Goal: Task Accomplishment & Management: Manage account settings

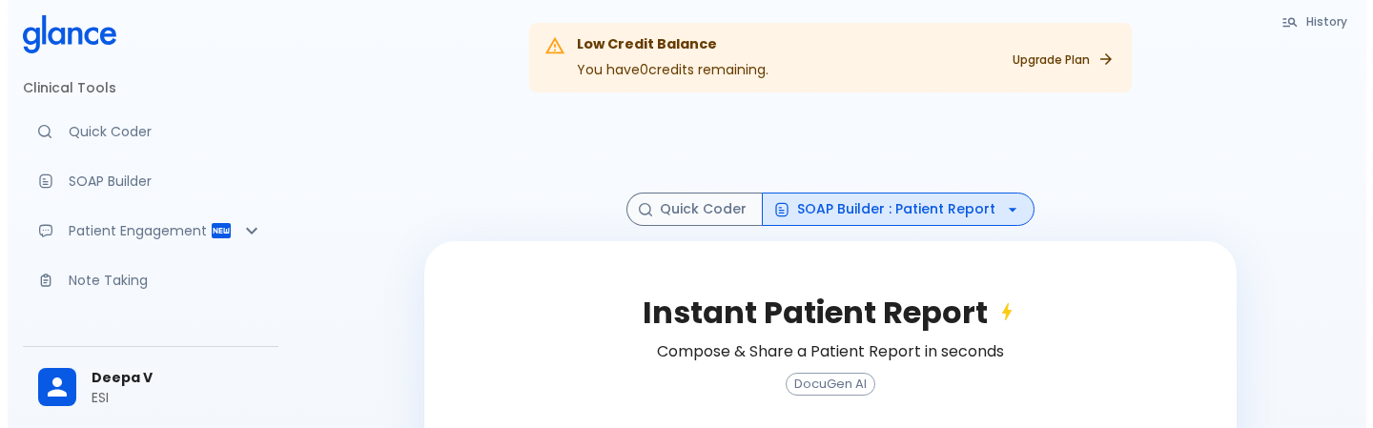
scroll to position [265, 0]
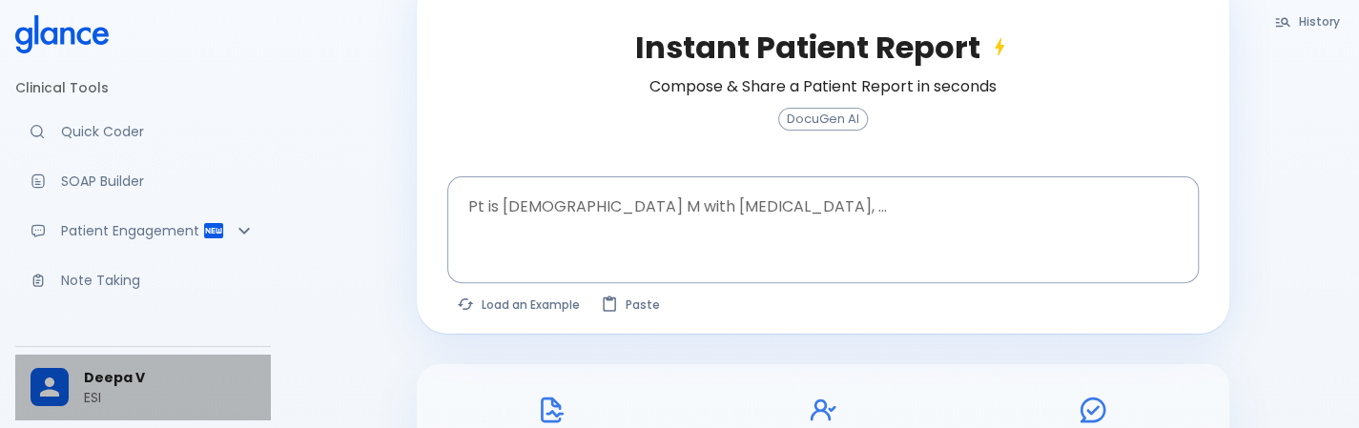
click at [78, 388] on div at bounding box center [57, 387] width 53 height 38
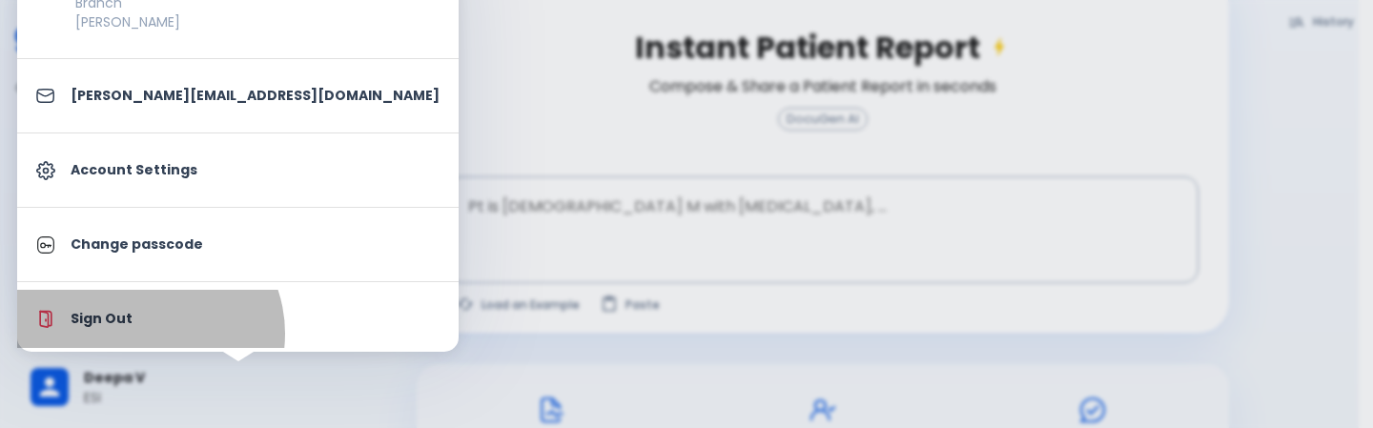
click at [147, 333] on li "Sign Out" at bounding box center [238, 319] width 442 height 58
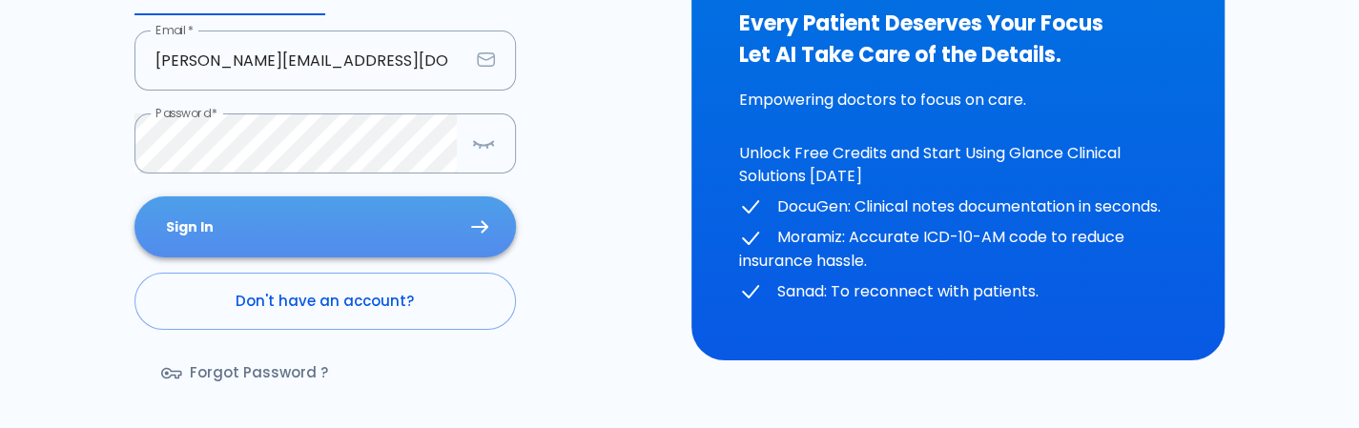
click at [375, 215] on button "Sign In" at bounding box center [325, 227] width 382 height 62
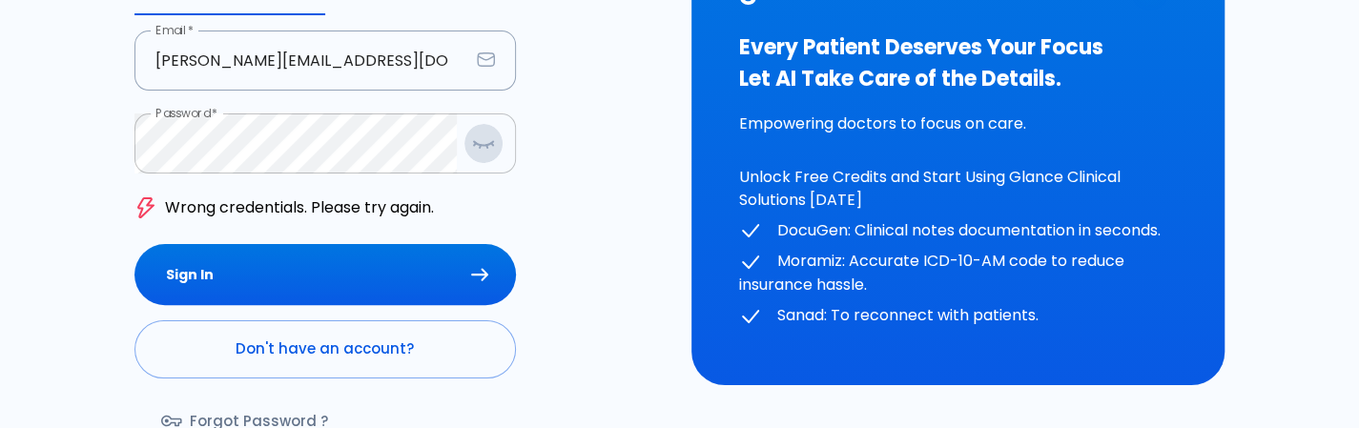
click at [486, 152] on icon "button" at bounding box center [483, 144] width 23 height 24
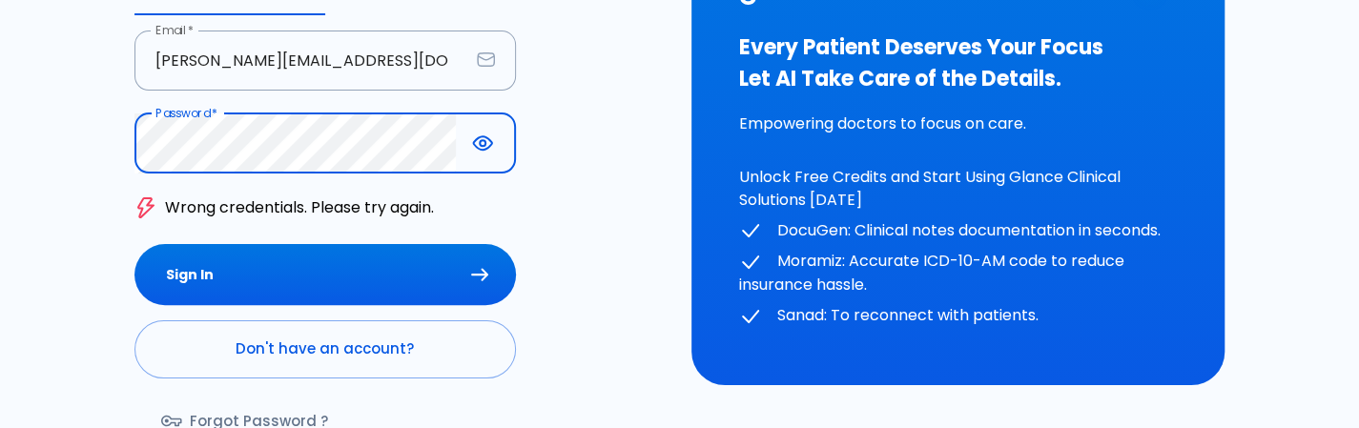
type input "[PERSON_NAME][EMAIL_ADDRESS][DOMAIN_NAME]"
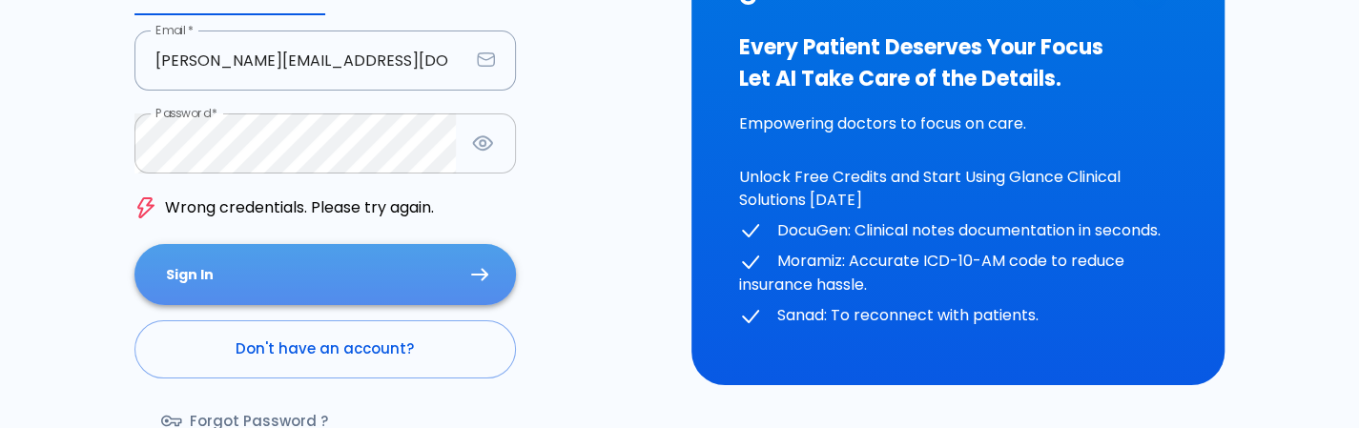
click at [364, 285] on button "Sign In" at bounding box center [325, 275] width 382 height 62
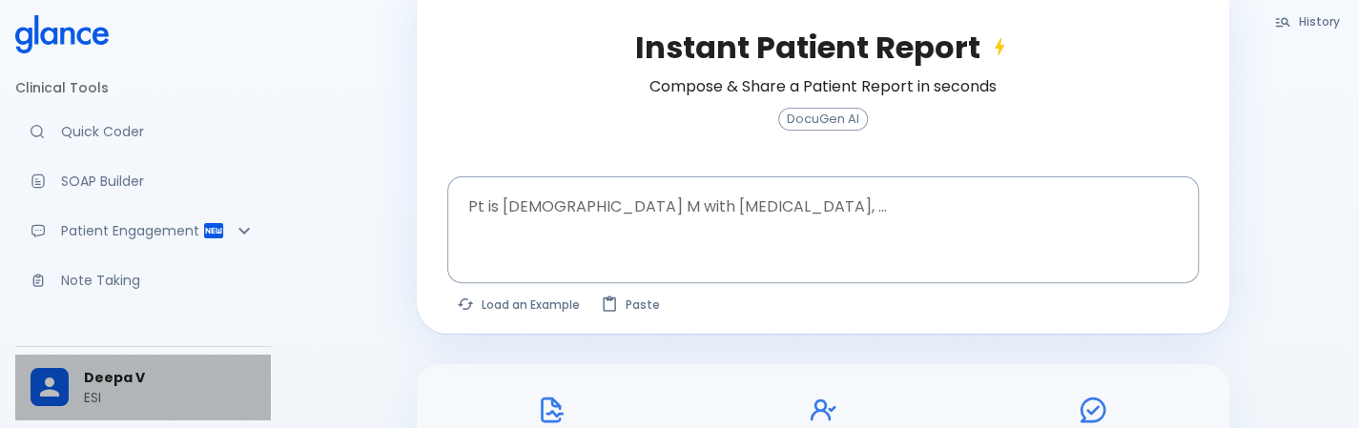
click at [71, 375] on div at bounding box center [57, 387] width 53 height 38
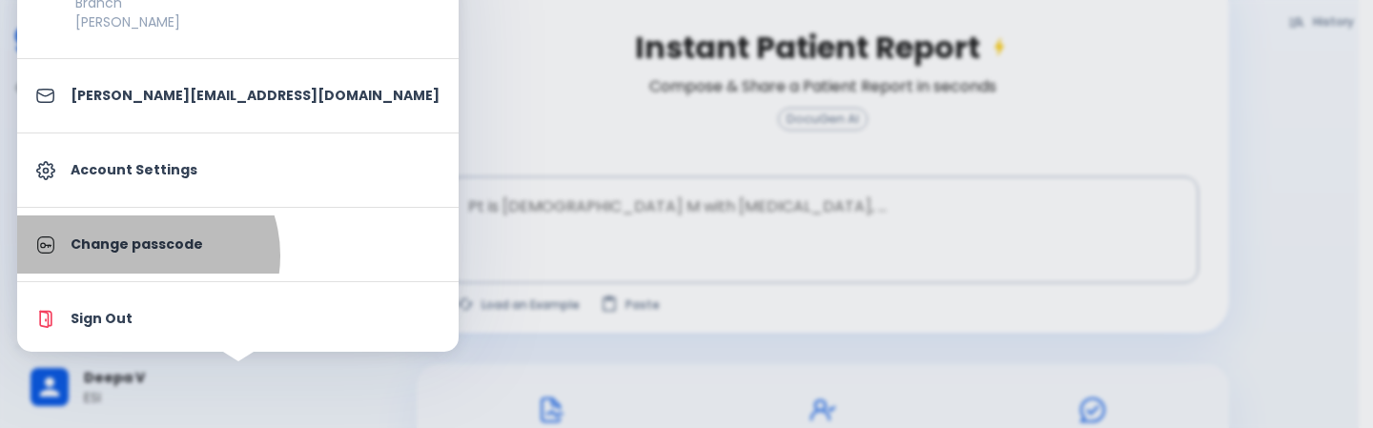
click at [145, 255] on link "Change passcode" at bounding box center [238, 245] width 442 height 58
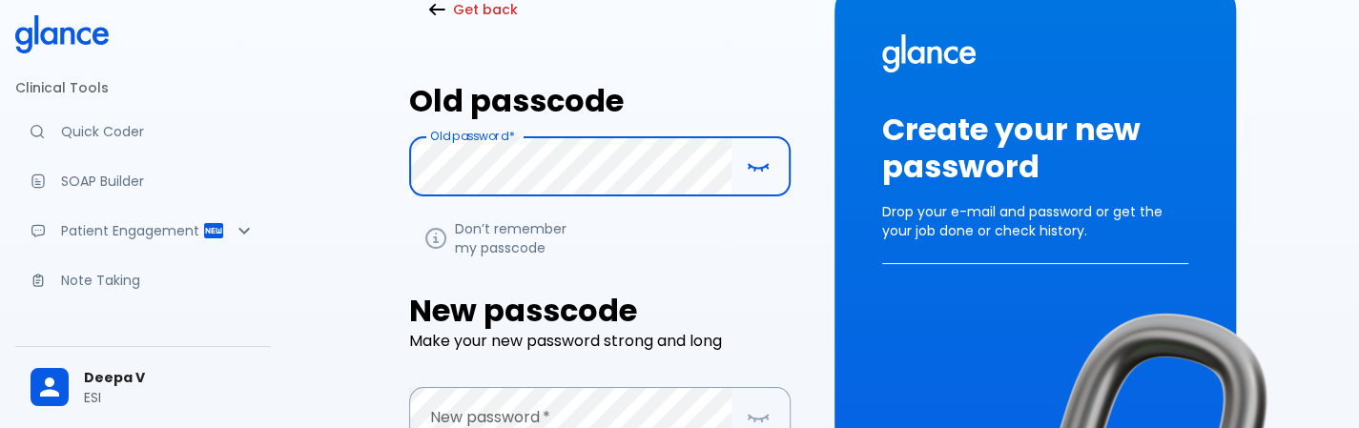
scroll to position [188, 0]
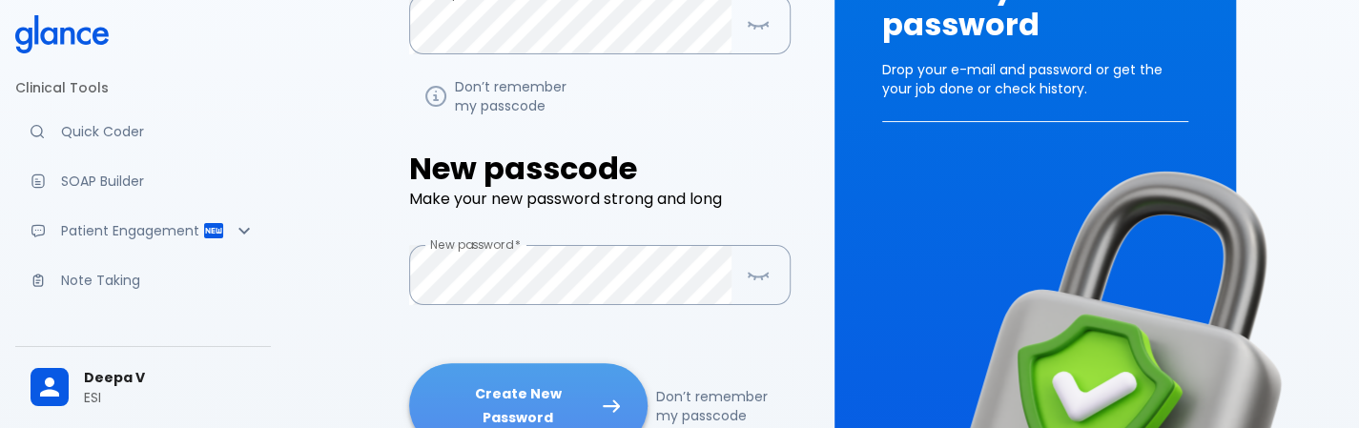
click at [587, 407] on button "Create New Password" at bounding box center [528, 405] width 238 height 85
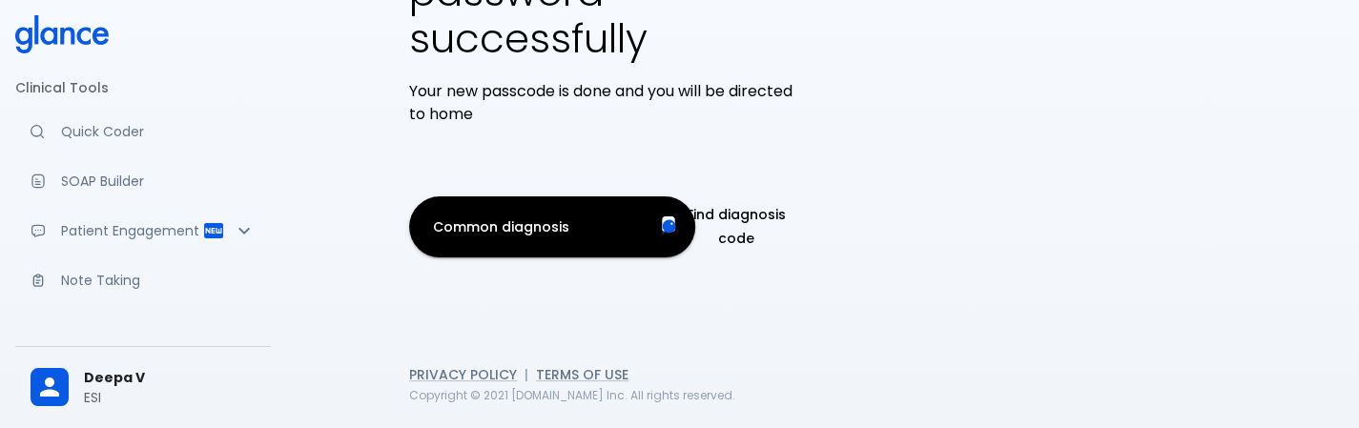
scroll to position [0, 0]
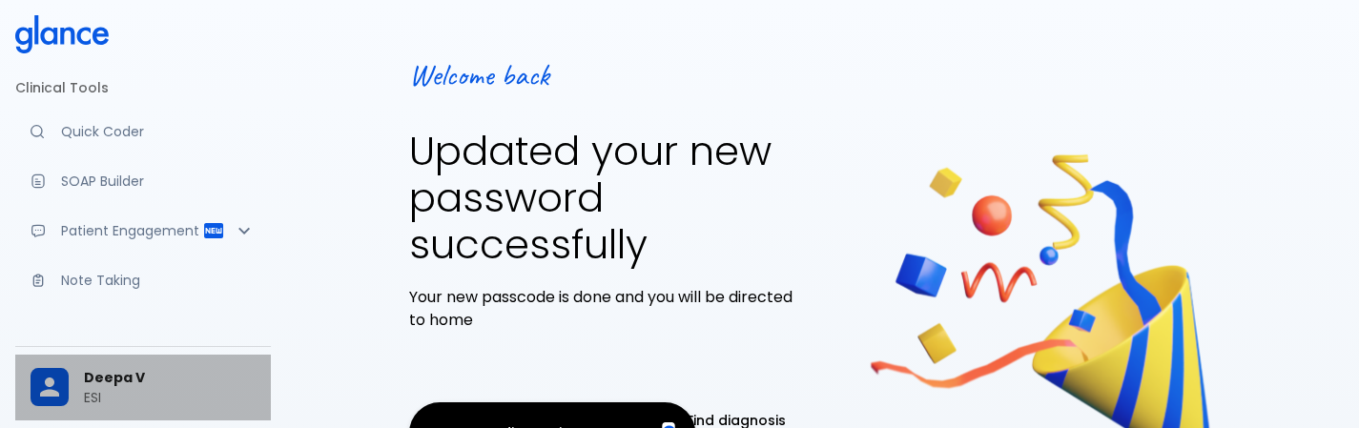
click at [130, 376] on span "Deepa V" at bounding box center [170, 378] width 172 height 20
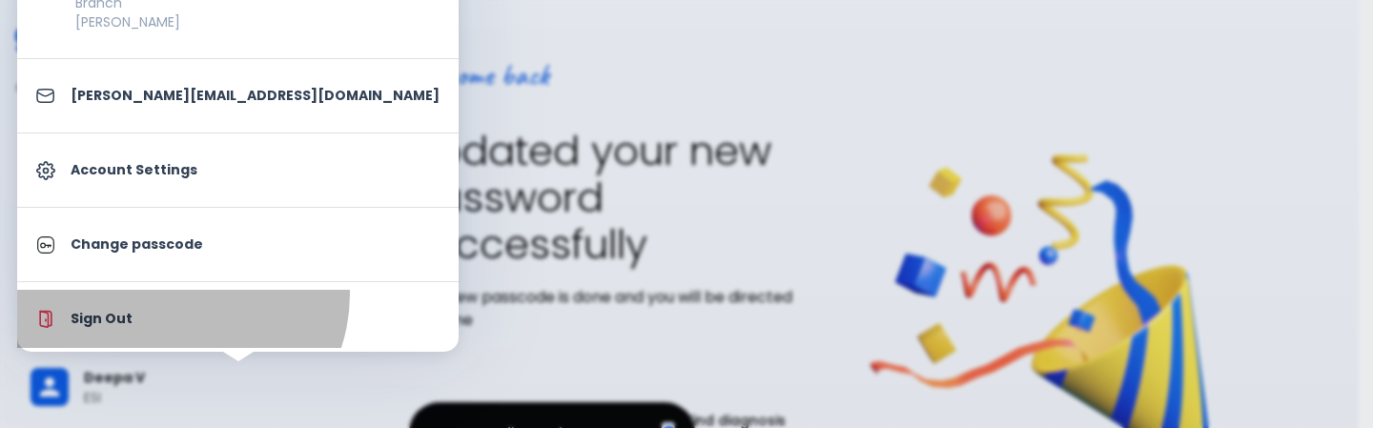
click at [178, 293] on li "Sign Out" at bounding box center [238, 319] width 442 height 58
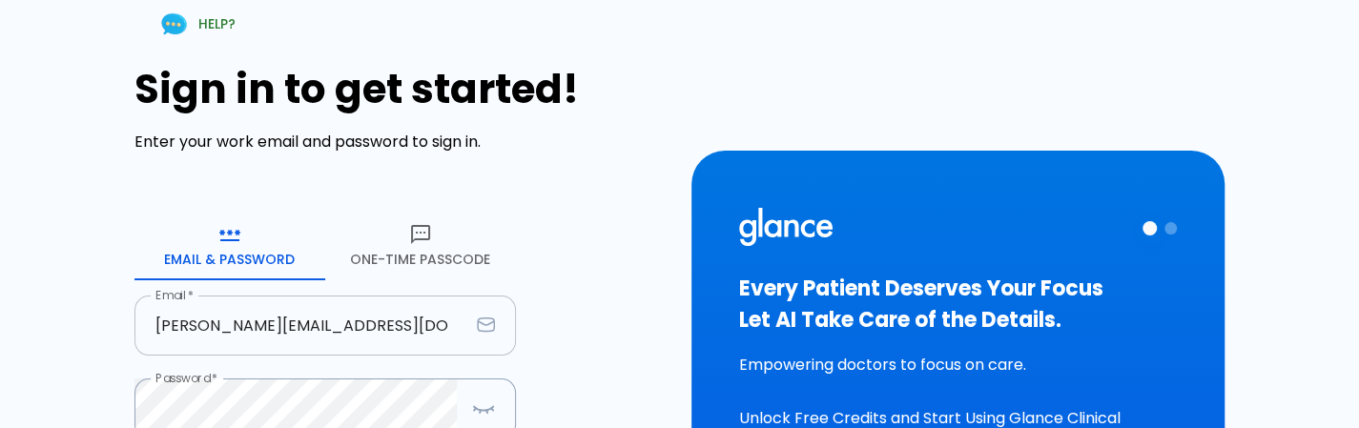
scroll to position [113, 0]
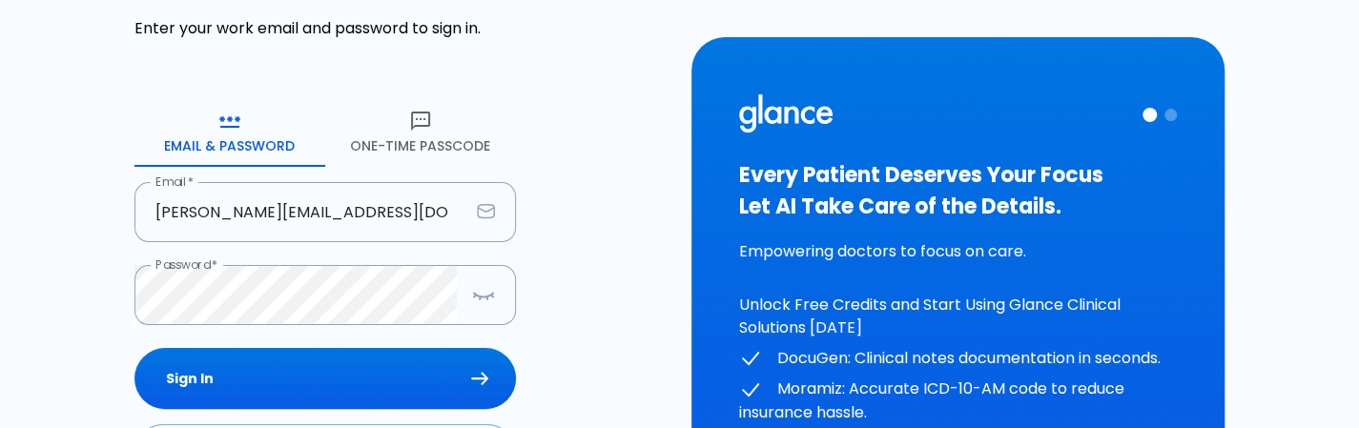
click at [91, 279] on div "HELP? Sign in to get started! Enter your work email and password to sign in. Em…" at bounding box center [668, 263] width 1336 height 799
click at [477, 300] on icon "button" at bounding box center [483, 295] width 23 height 24
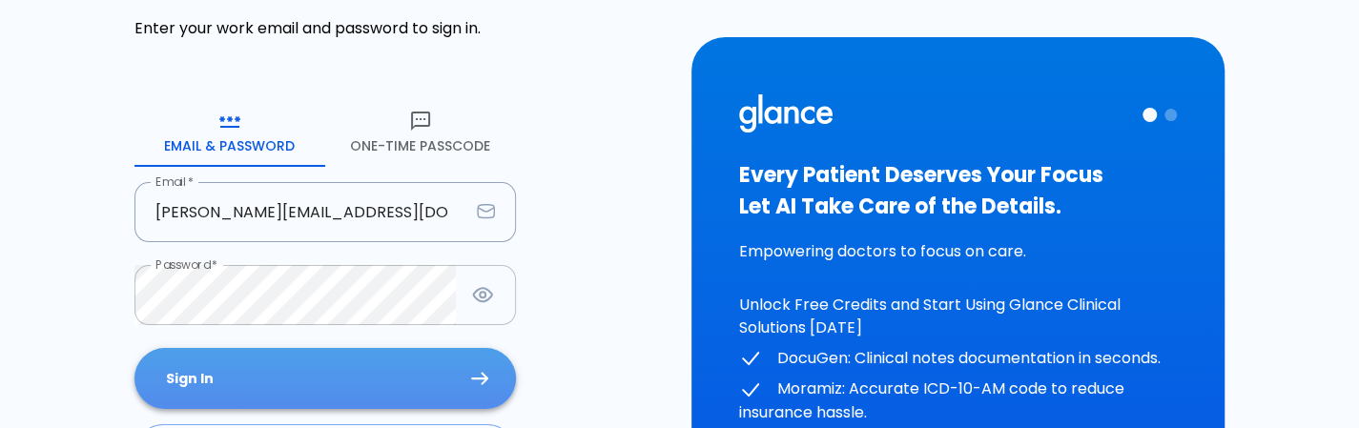
click at [394, 361] on button "Sign In" at bounding box center [325, 379] width 382 height 62
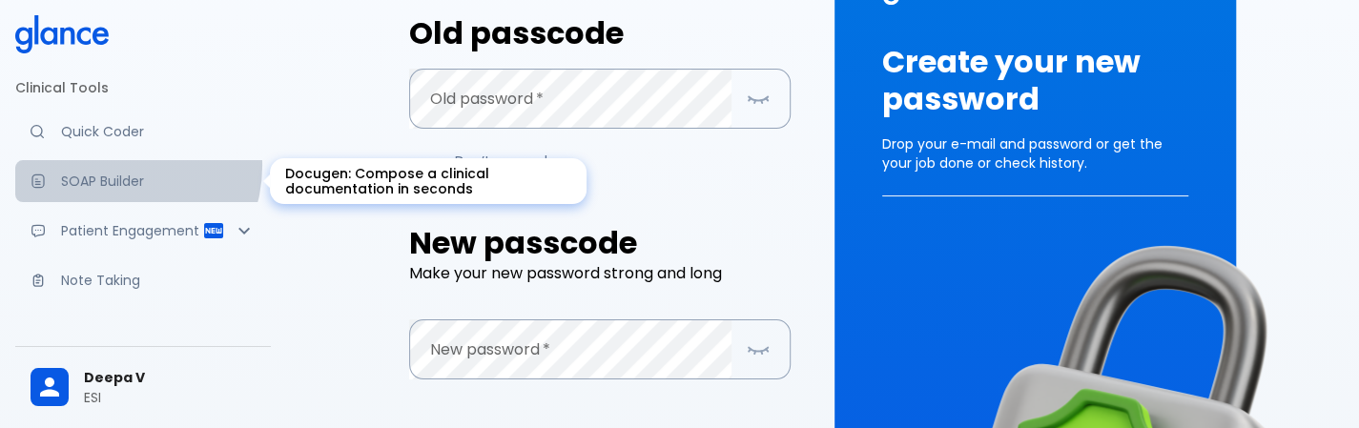
click at [116, 165] on link "SOAP Builder" at bounding box center [143, 181] width 256 height 42
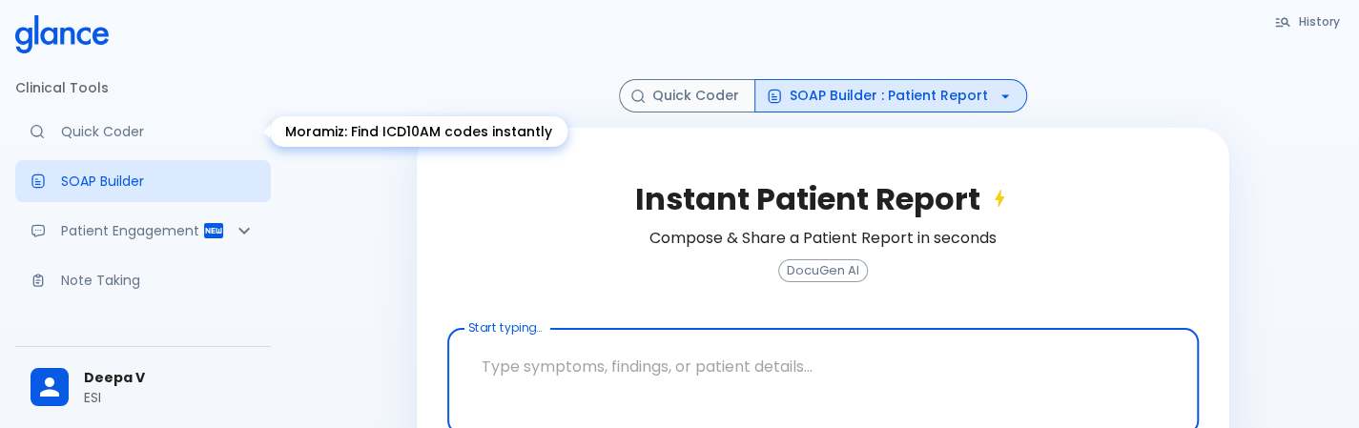
click at [129, 152] on link "Quick Coder" at bounding box center [143, 132] width 256 height 42
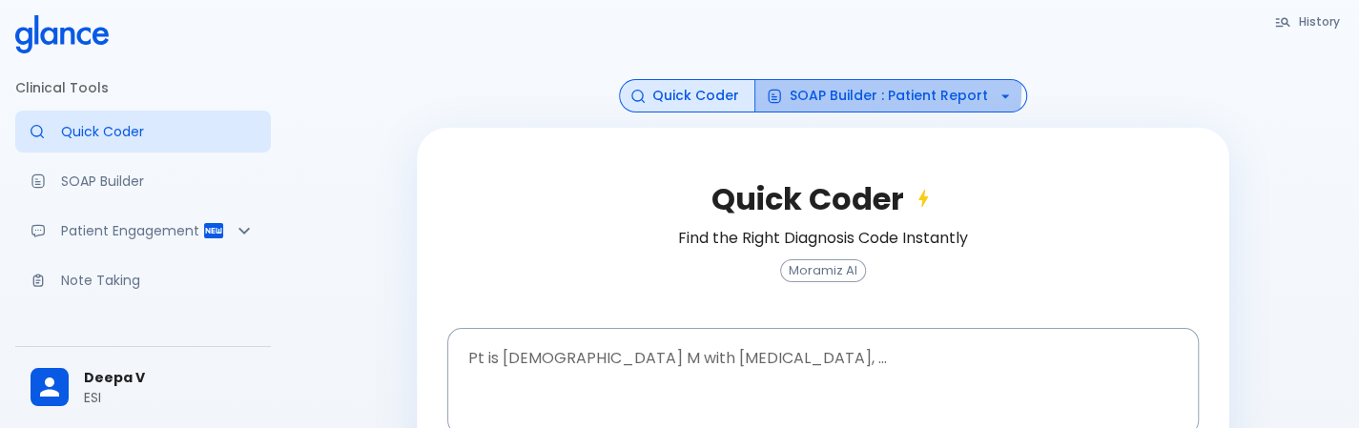
click at [876, 89] on button "SOAP Builder : Patient Report" at bounding box center [890, 95] width 273 height 33
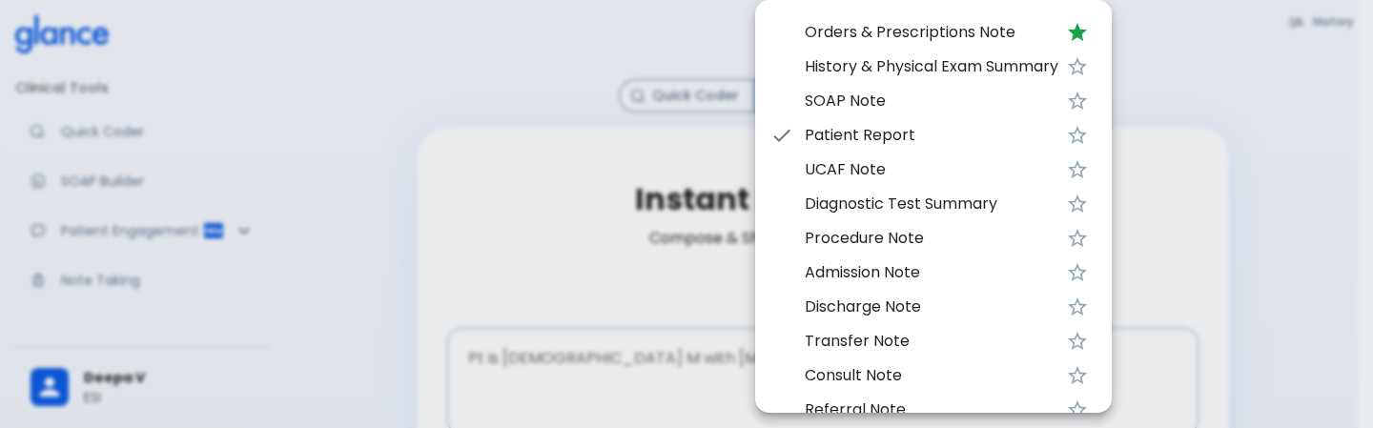
click at [856, 180] on span "UCAF Note" at bounding box center [932, 169] width 254 height 23
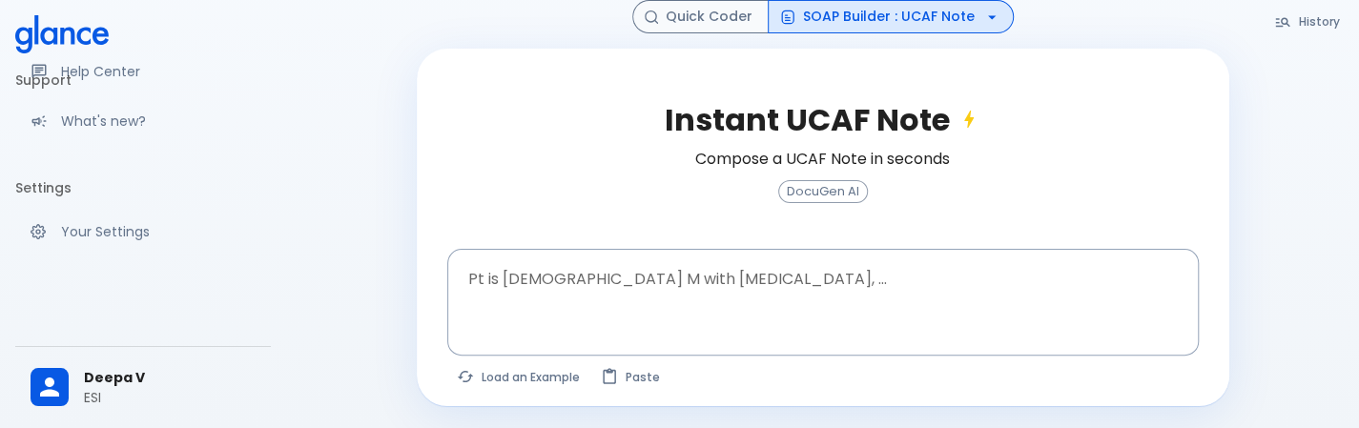
scroll to position [341, 0]
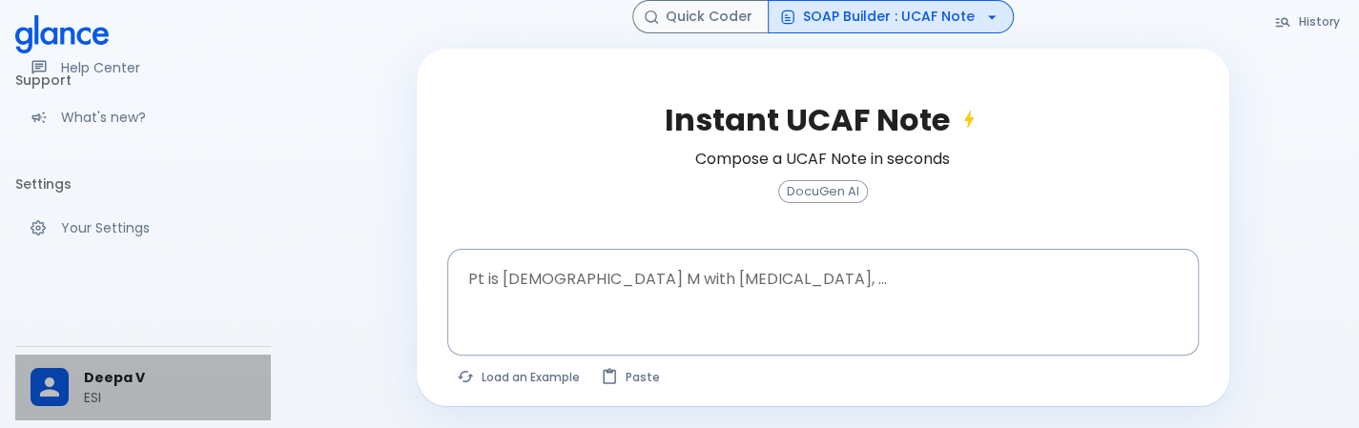
click at [63, 393] on icon at bounding box center [49, 387] width 29 height 29
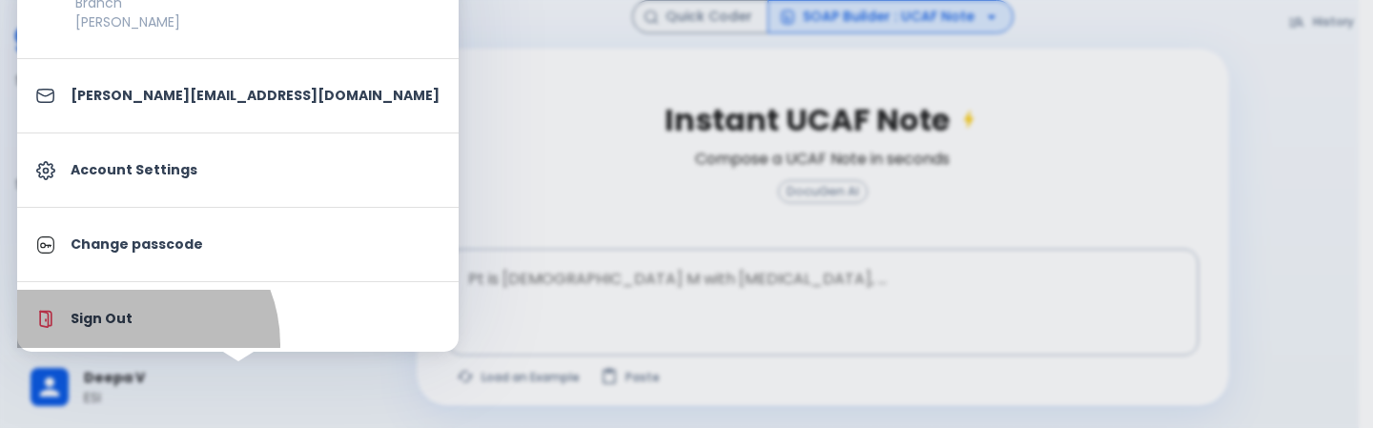
click at [129, 343] on li "Sign Out" at bounding box center [238, 319] width 442 height 58
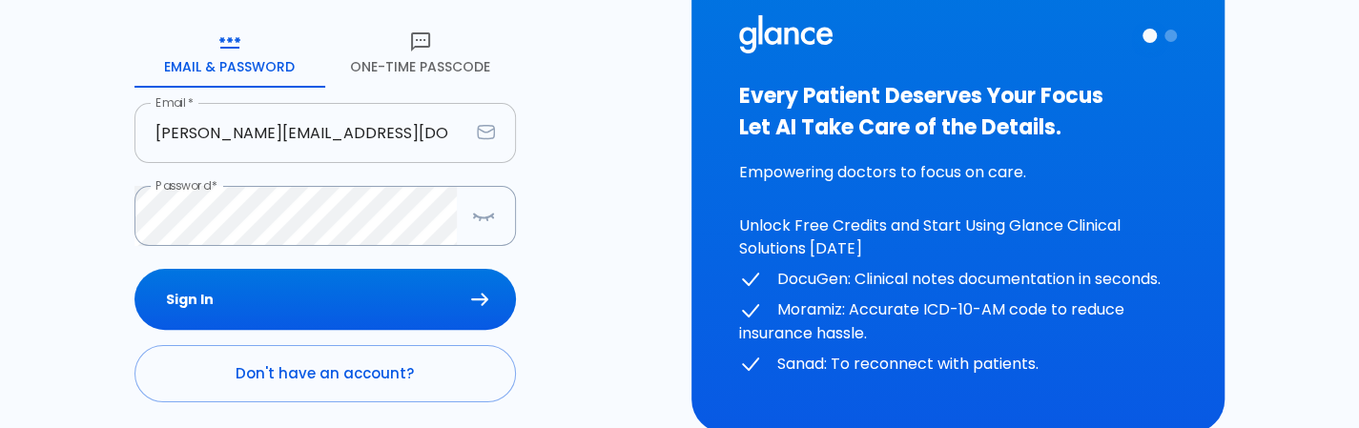
click at [366, 135] on input "[PERSON_NAME][EMAIL_ADDRESS][DOMAIN_NAME]" at bounding box center [301, 133] width 335 height 60
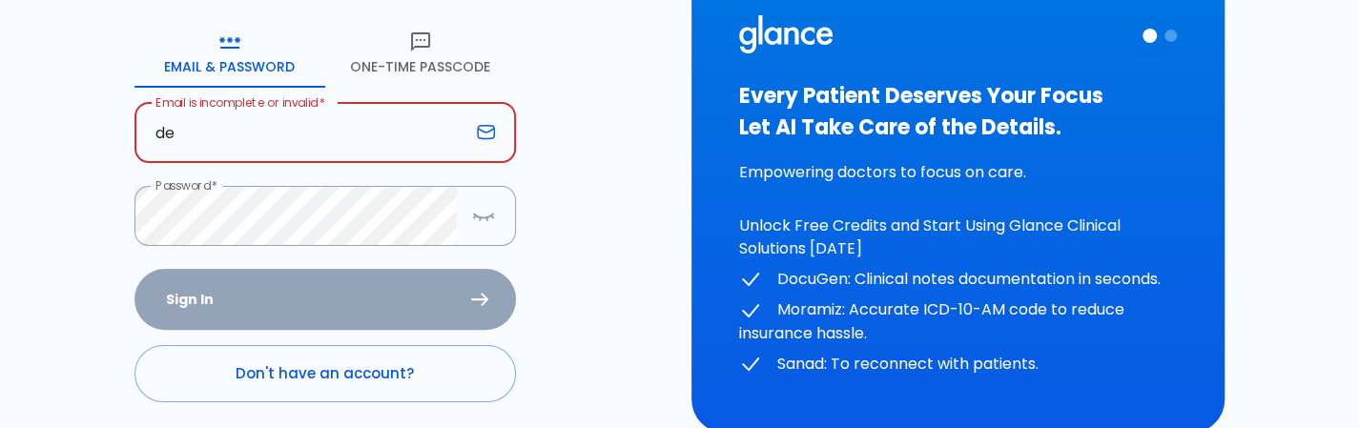
type input "d"
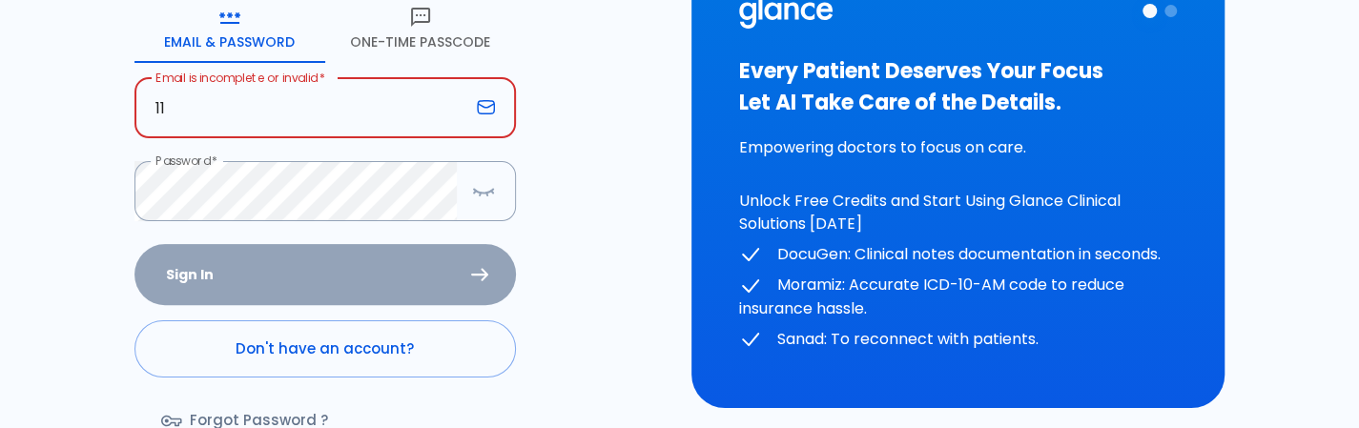
type input "1"
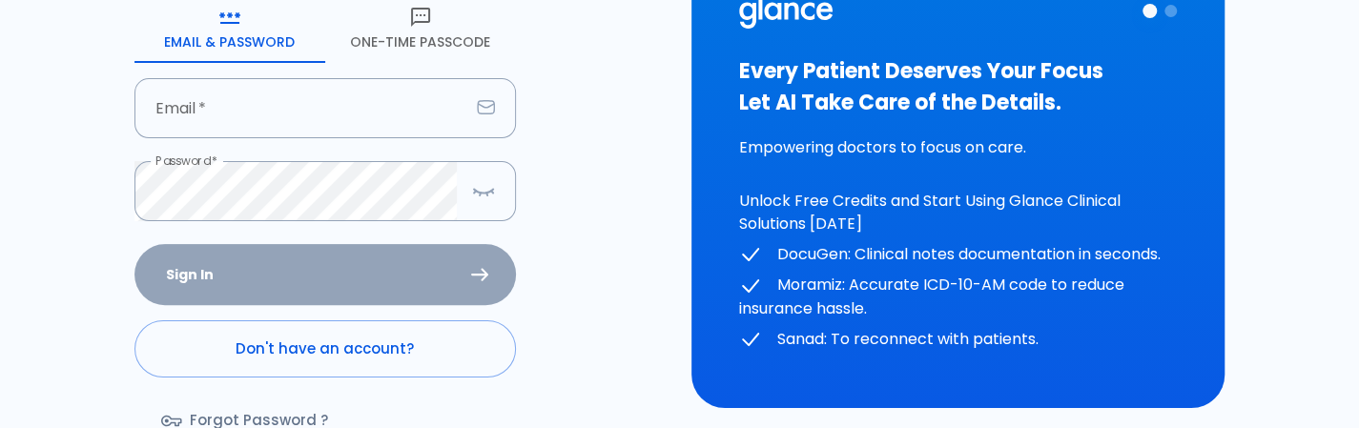
scroll to position [21, 0]
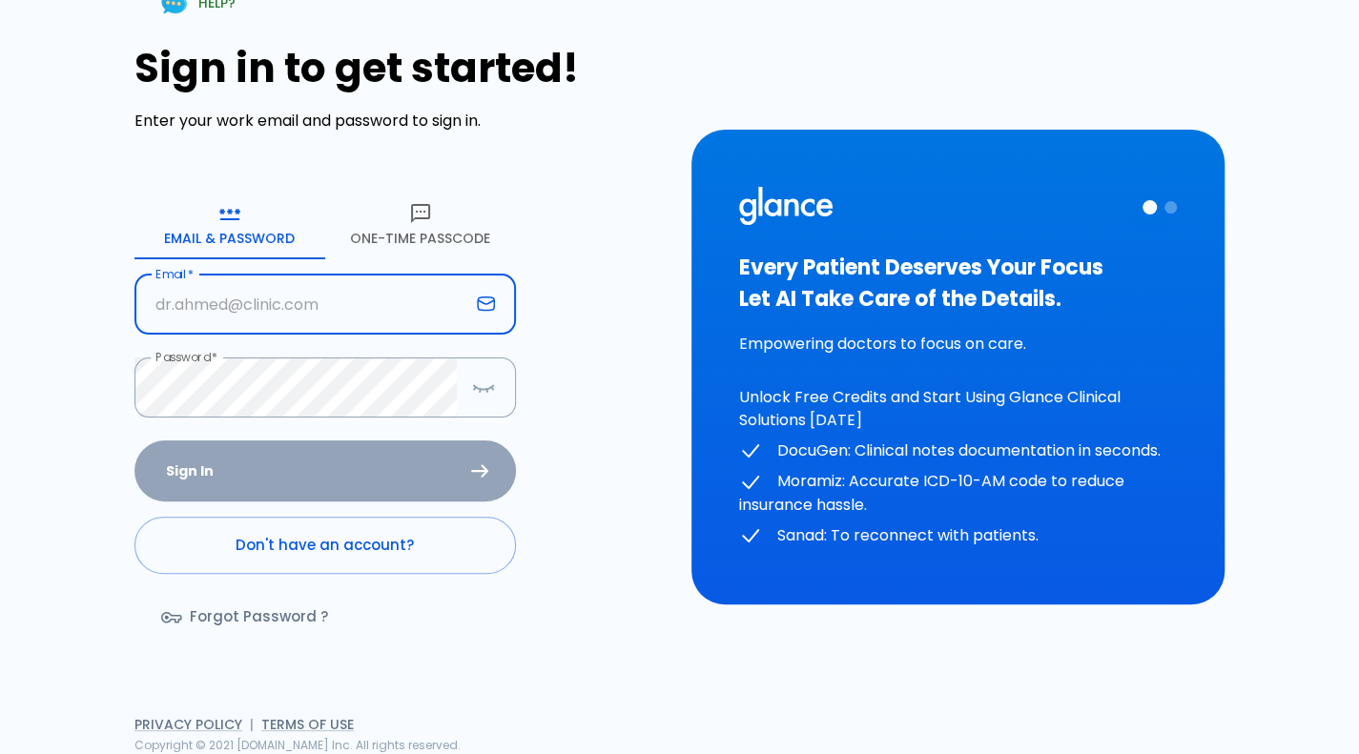
click at [382, 282] on input "text" at bounding box center [301, 305] width 335 height 60
click at [0, 270] on div "HELP? Sign in to get started! Enter your work email and password to sign in. Em…" at bounding box center [668, 355] width 1336 height 799
click at [237, 34] on div "HELP? Sign in to get started! Enter your work email and password to sign in. Em…" at bounding box center [390, 355] width 557 height 799
click at [5, 313] on div "HELP? Sign in to get started! Enter your work email and password to sign in. Em…" at bounding box center [668, 355] width 1336 height 799
click at [351, 314] on input "text" at bounding box center [301, 305] width 335 height 60
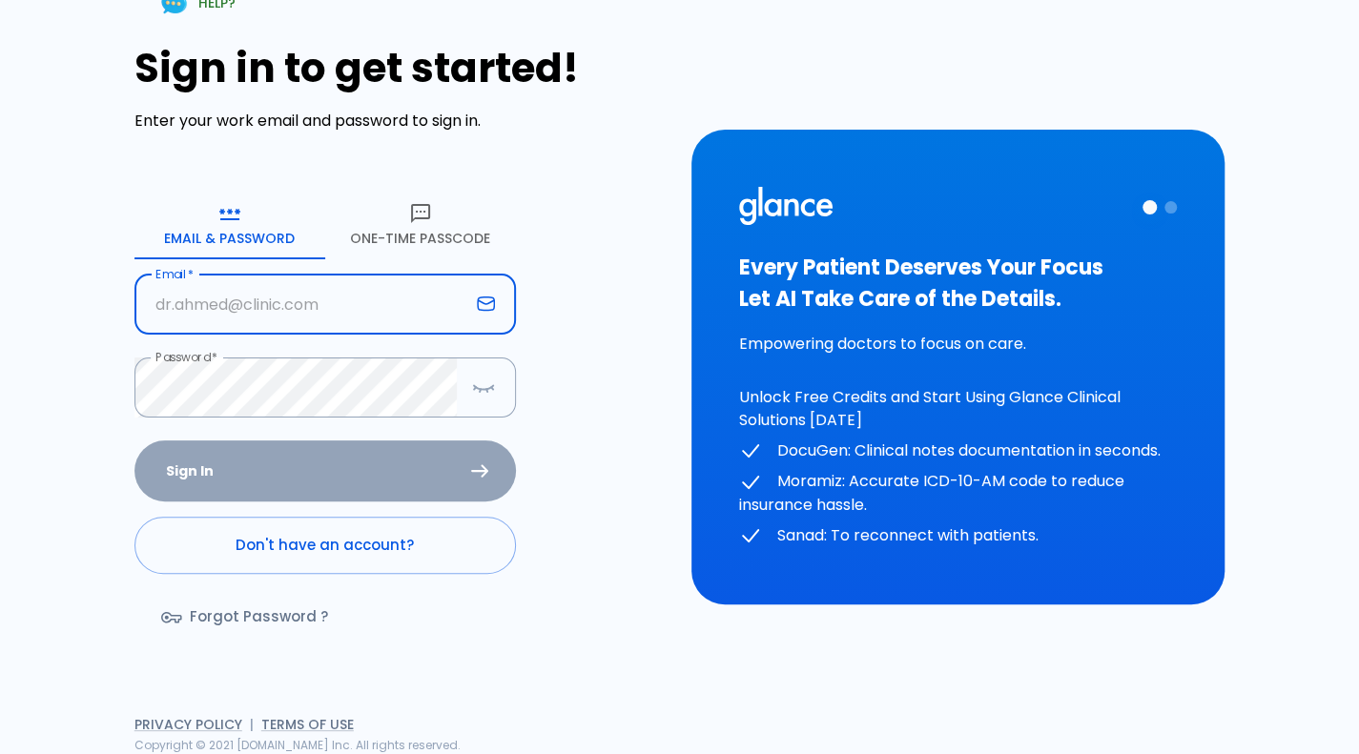
type input "[PERSON_NAME][EMAIL_ADDRESS][DOMAIN_NAME]"
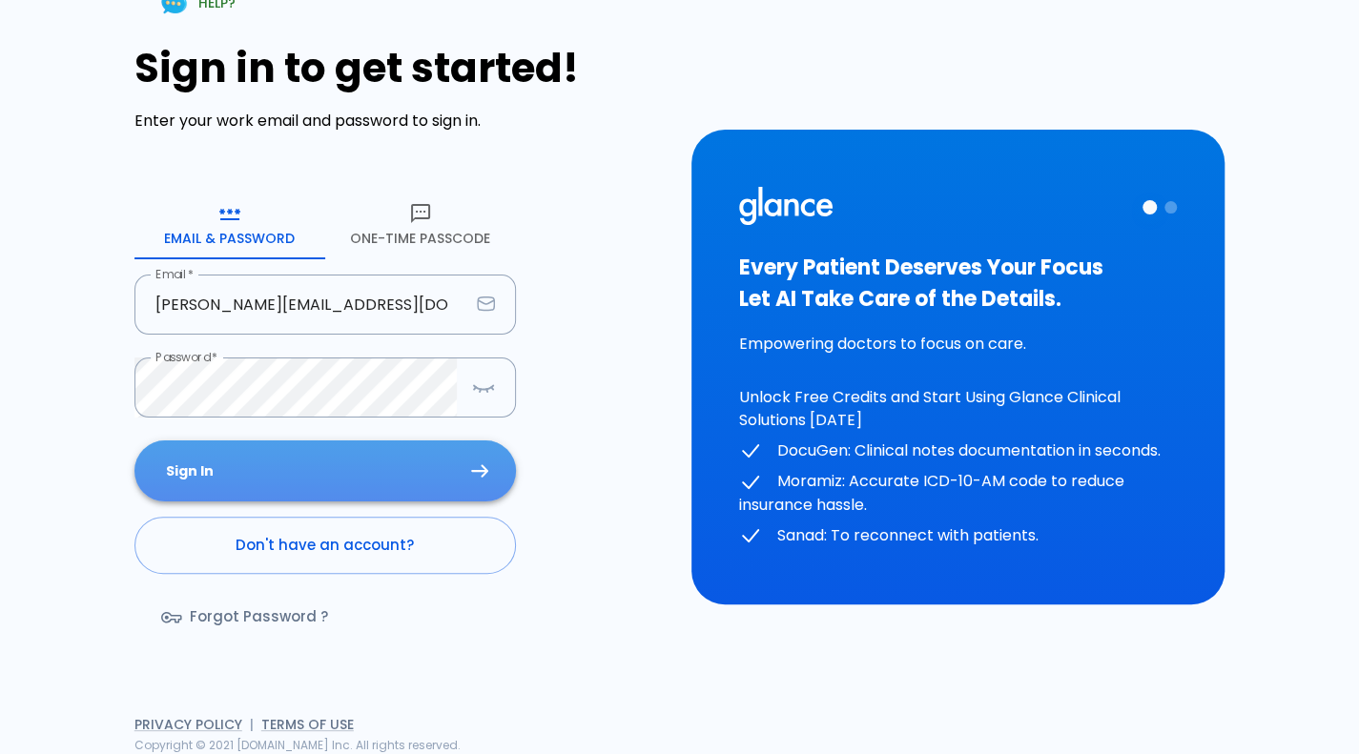
click at [338, 427] on button "Sign In" at bounding box center [325, 472] width 382 height 62
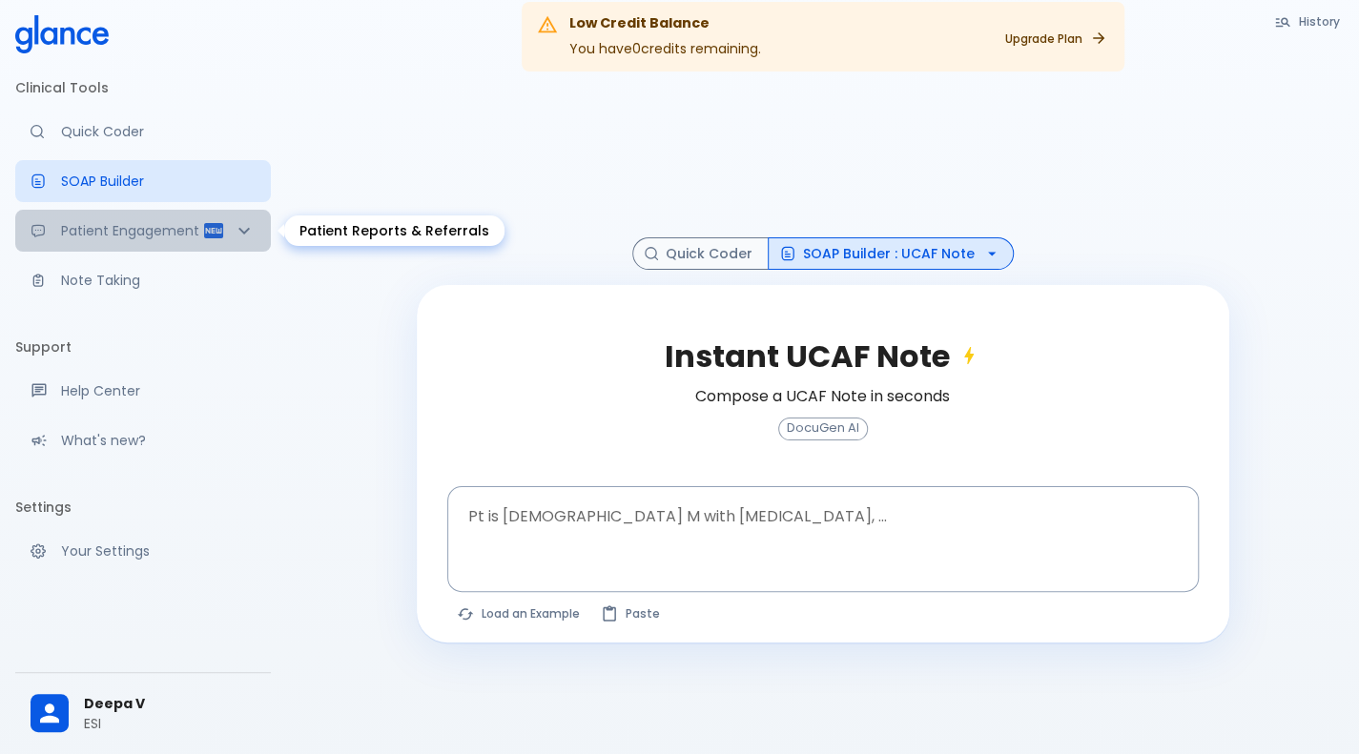
click at [174, 246] on div "Patient Engagement" at bounding box center [143, 231] width 256 height 42
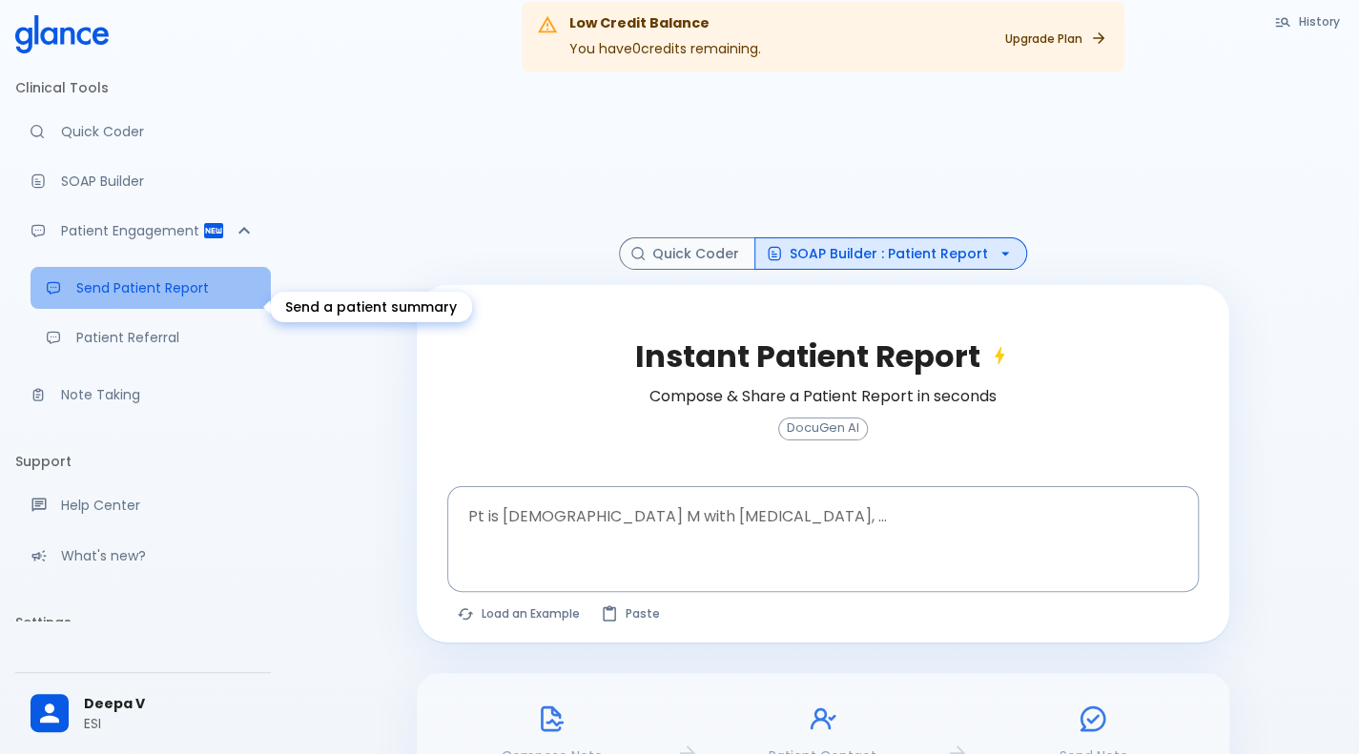
click at [175, 309] on link "Send Patient Report" at bounding box center [151, 288] width 240 height 42
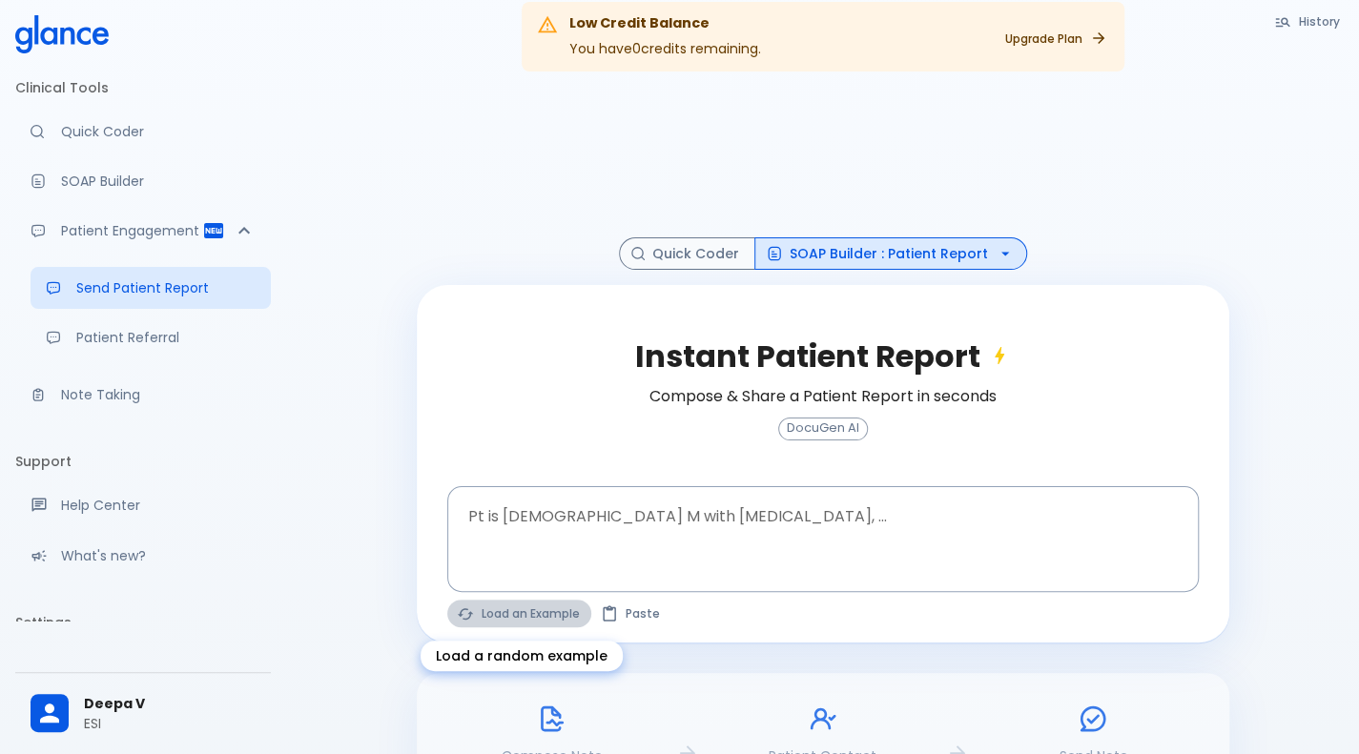
click at [546, 427] on button "Load an Example" at bounding box center [519, 614] width 144 height 28
type textarea "30F, weight loss, [MEDICAL_DATA], [MEDICAL_DATA], HR 121, [MEDICAL_DATA], TSH u…"
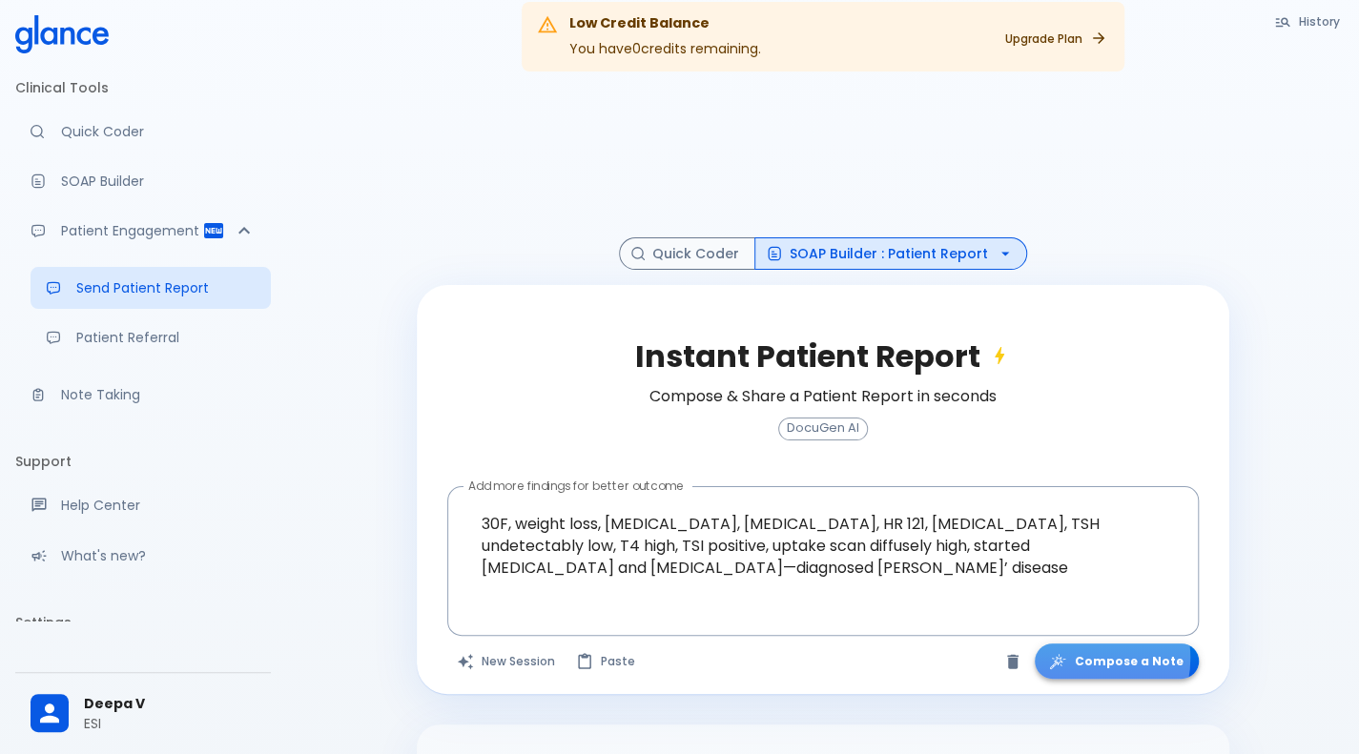
click at [1083, 427] on button "Compose a Note" at bounding box center [1117, 661] width 164 height 35
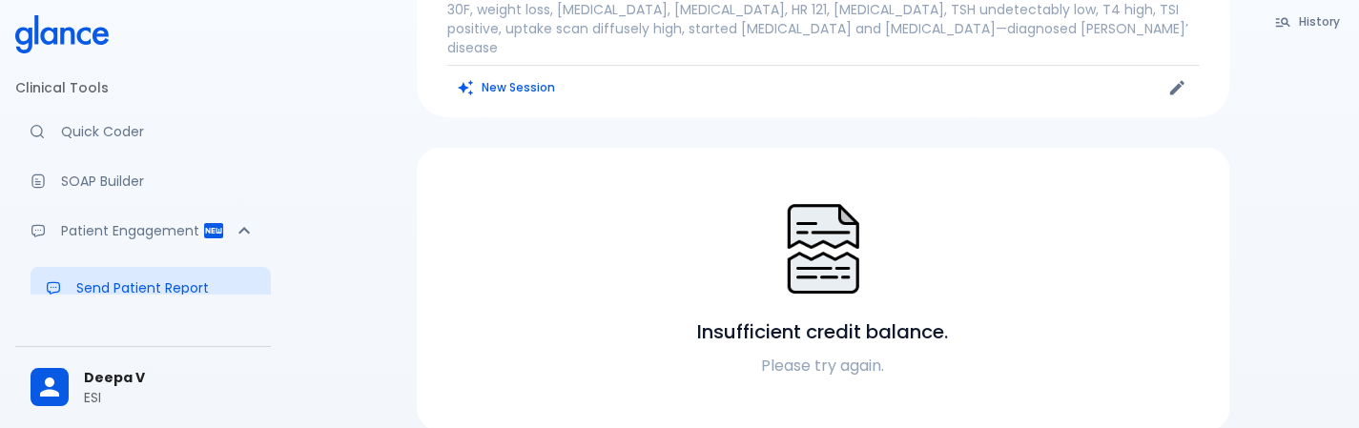
scroll to position [195, 0]
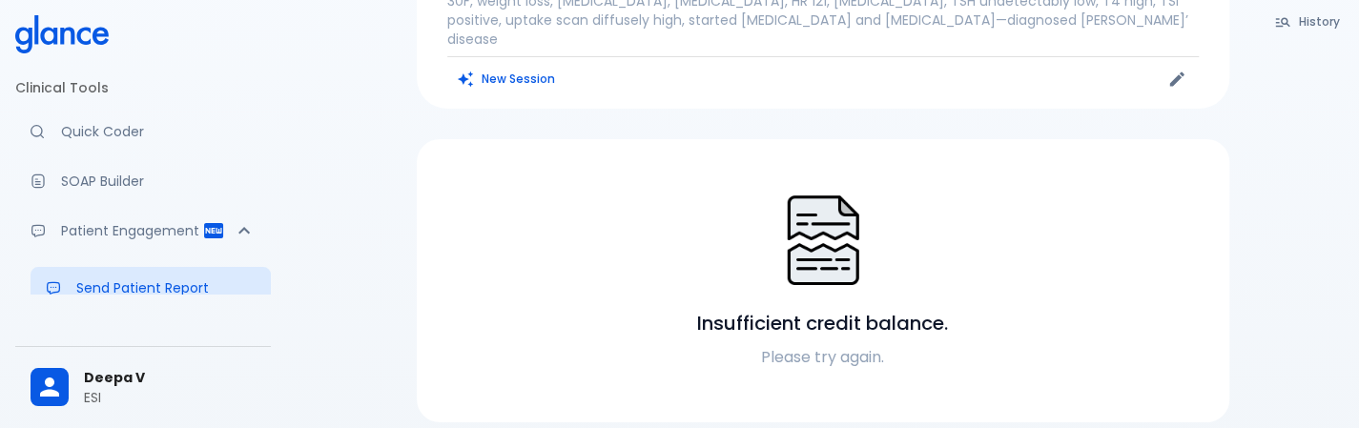
click at [189, 382] on span "Deepa V" at bounding box center [170, 378] width 172 height 20
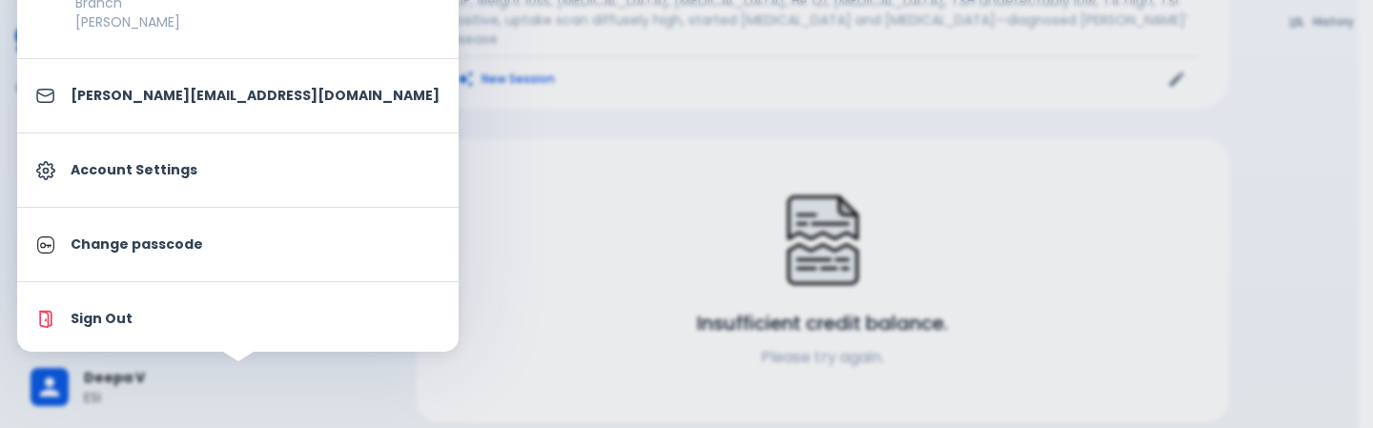
click at [221, 309] on p "Sign Out" at bounding box center [255, 319] width 369 height 20
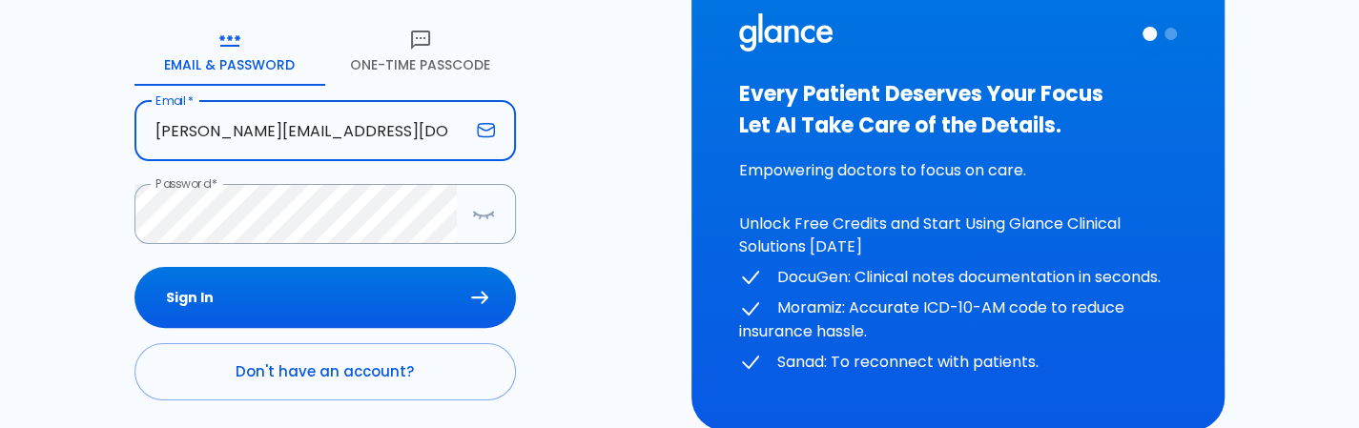
click at [370, 138] on input "[PERSON_NAME][EMAIL_ADDRESS][DOMAIN_NAME]" at bounding box center [301, 131] width 335 height 60
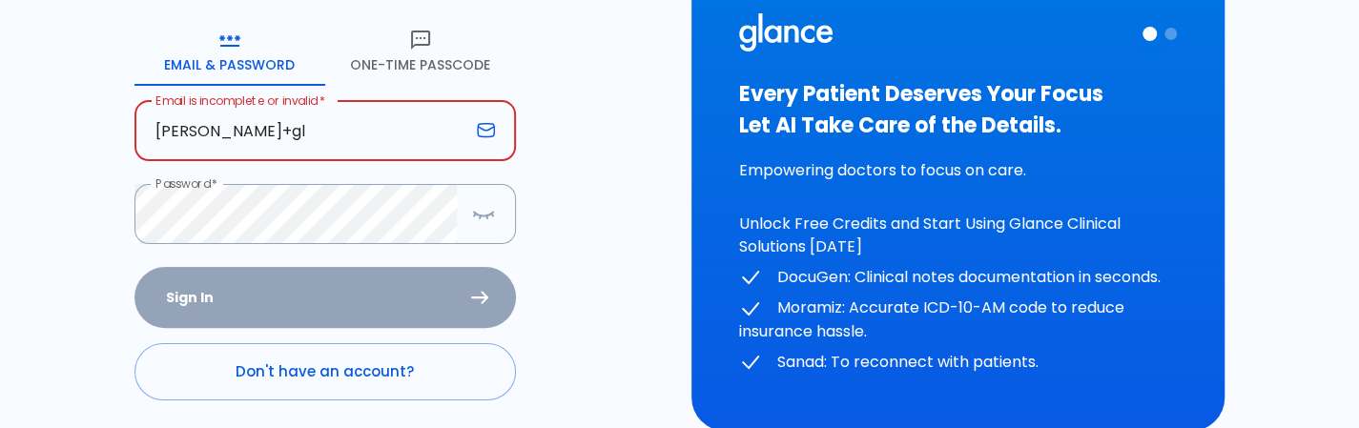
type input "[PERSON_NAME][EMAIL_ADDRESS][DOMAIN_NAME]"
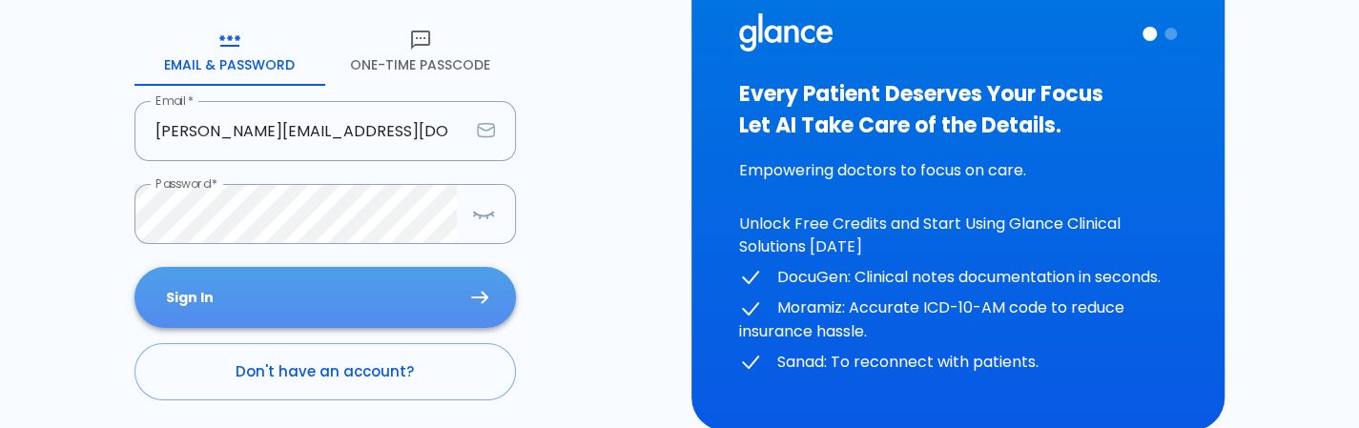
click at [441, 306] on button "Sign In" at bounding box center [325, 298] width 382 height 62
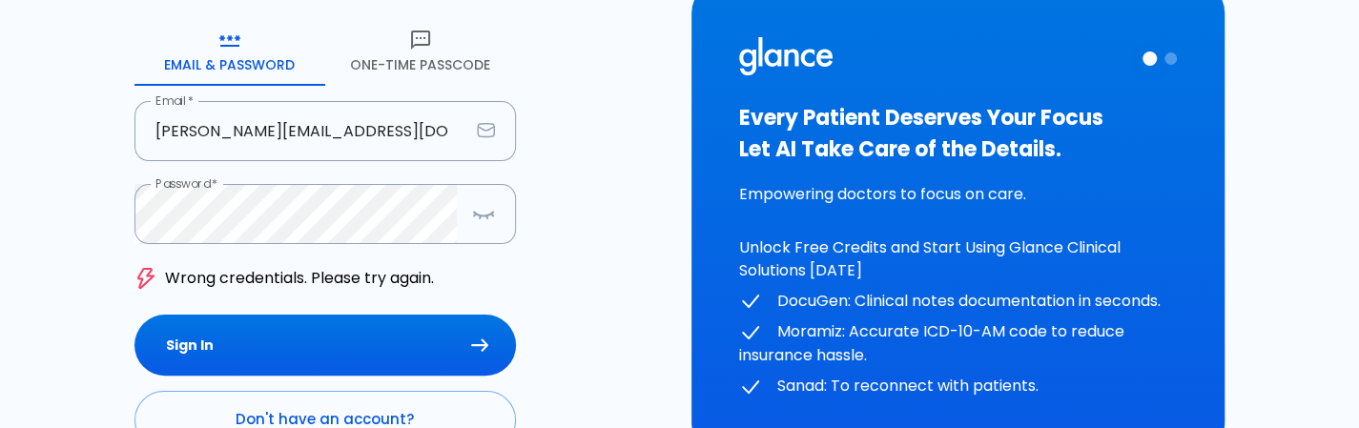
click at [80, 224] on div "HELP? Sign in to get started! Enter your work email and password to sign in. Em…" at bounding box center [668, 207] width 1336 height 848
click at [492, 232] on div "Password *" at bounding box center [325, 214] width 382 height 60
click at [489, 227] on button "button" at bounding box center [483, 214] width 38 height 39
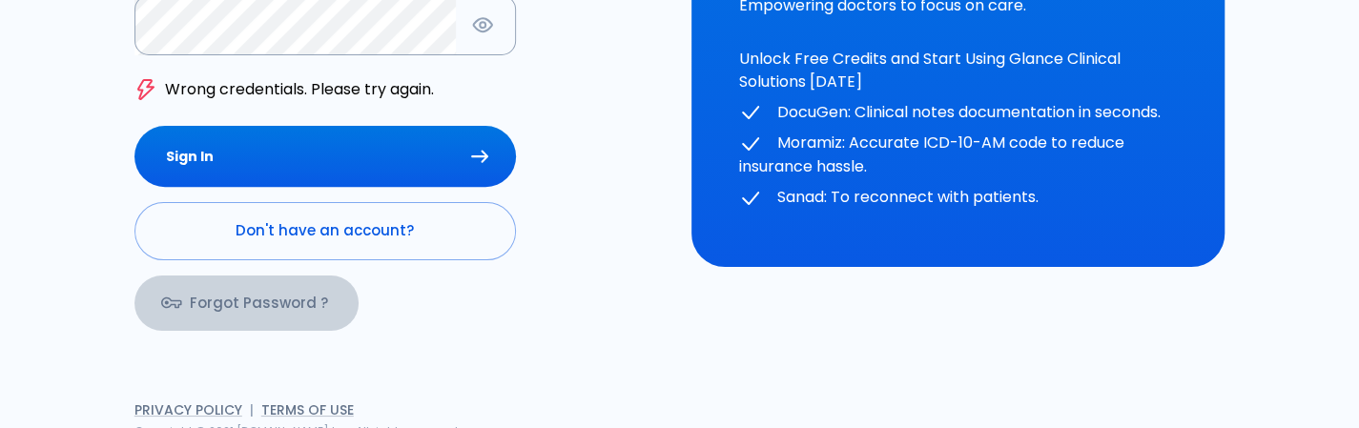
click at [260, 302] on link "Forgot Password ?" at bounding box center [246, 303] width 224 height 55
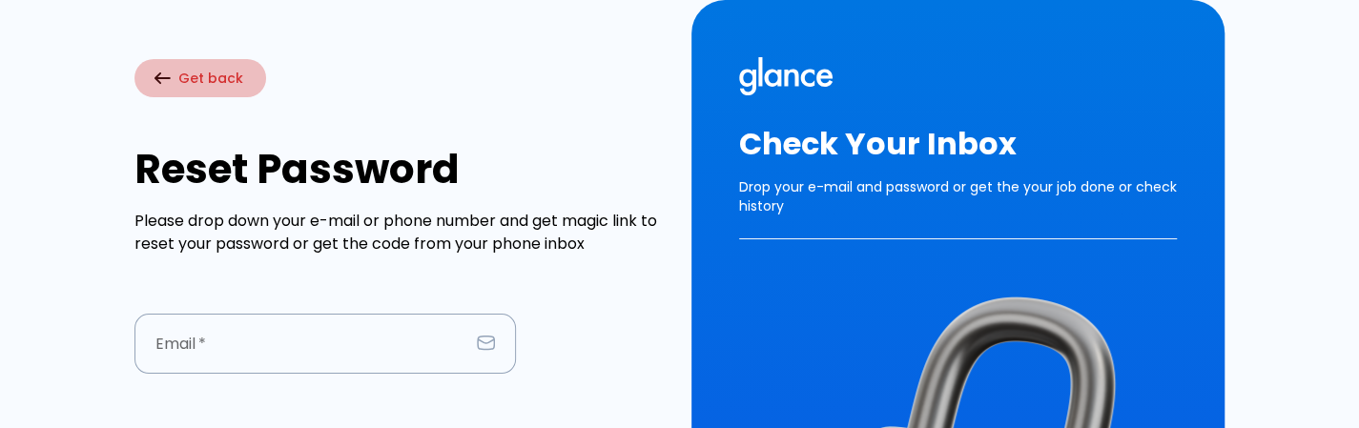
click at [195, 72] on button "Get back" at bounding box center [200, 78] width 132 height 39
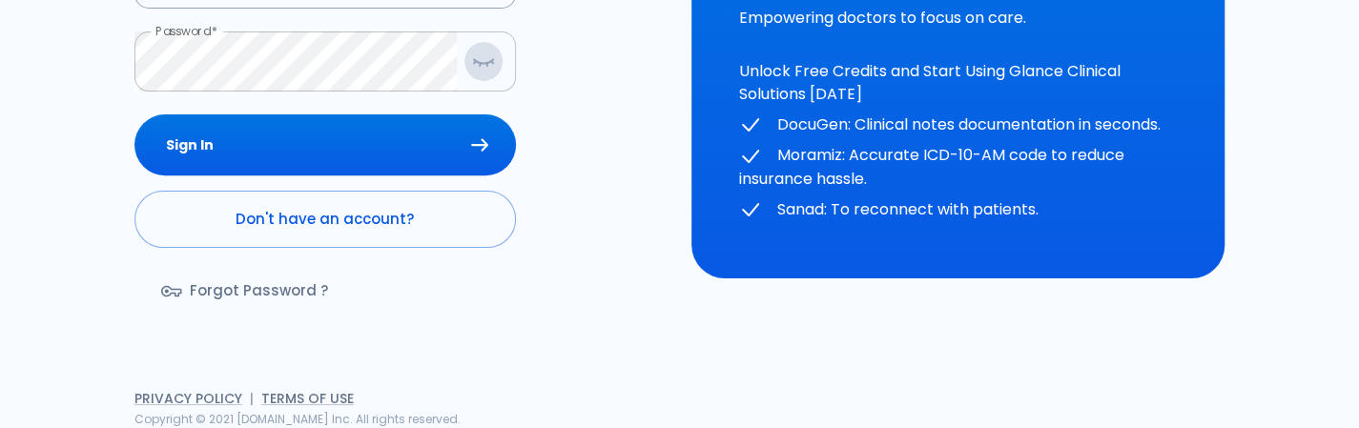
click at [481, 72] on icon "button" at bounding box center [483, 62] width 23 height 24
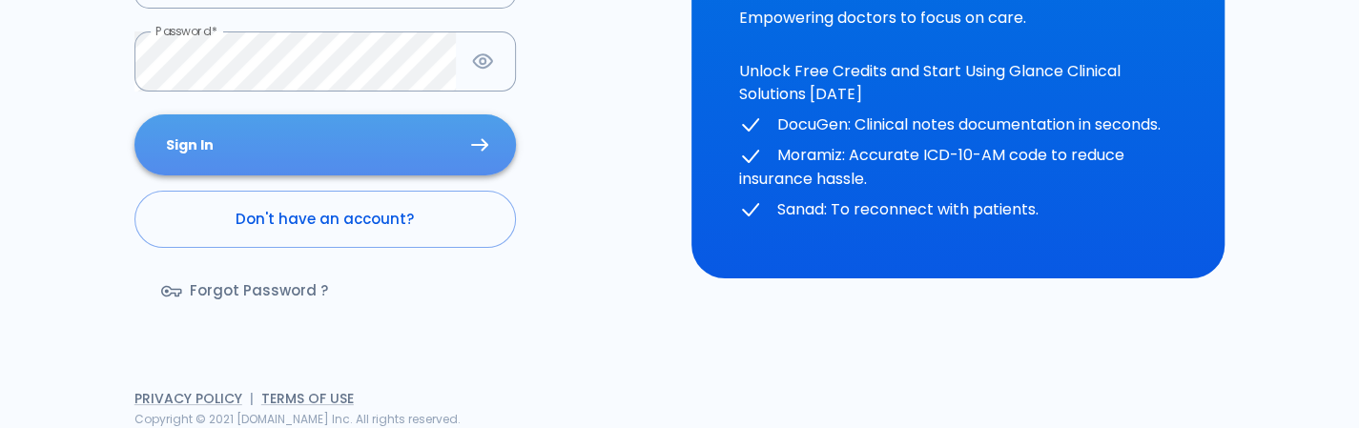
click at [372, 126] on button "Sign In" at bounding box center [325, 145] width 382 height 62
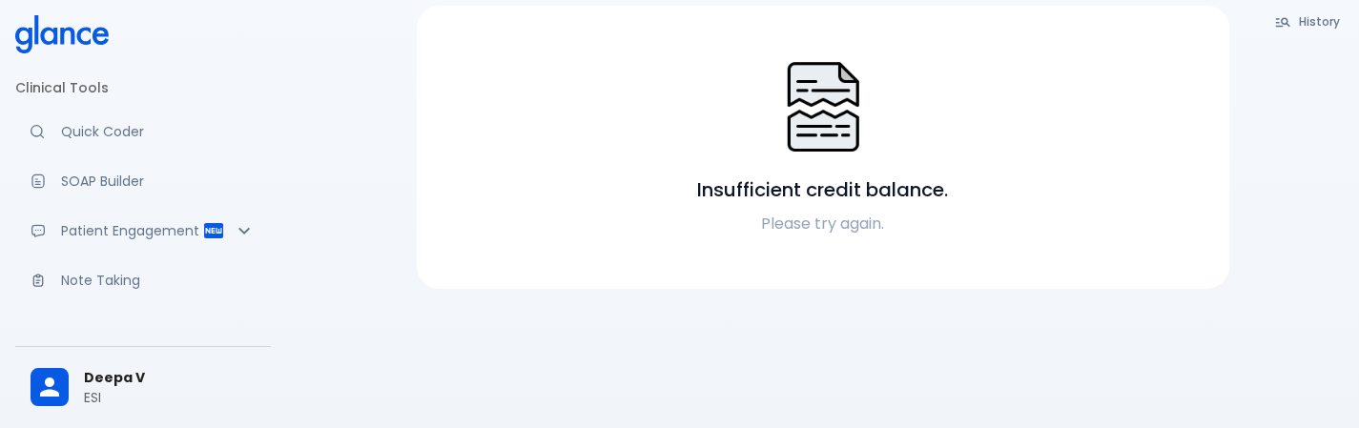
scroll to position [9, 0]
